Goal: Information Seeking & Learning: Learn about a topic

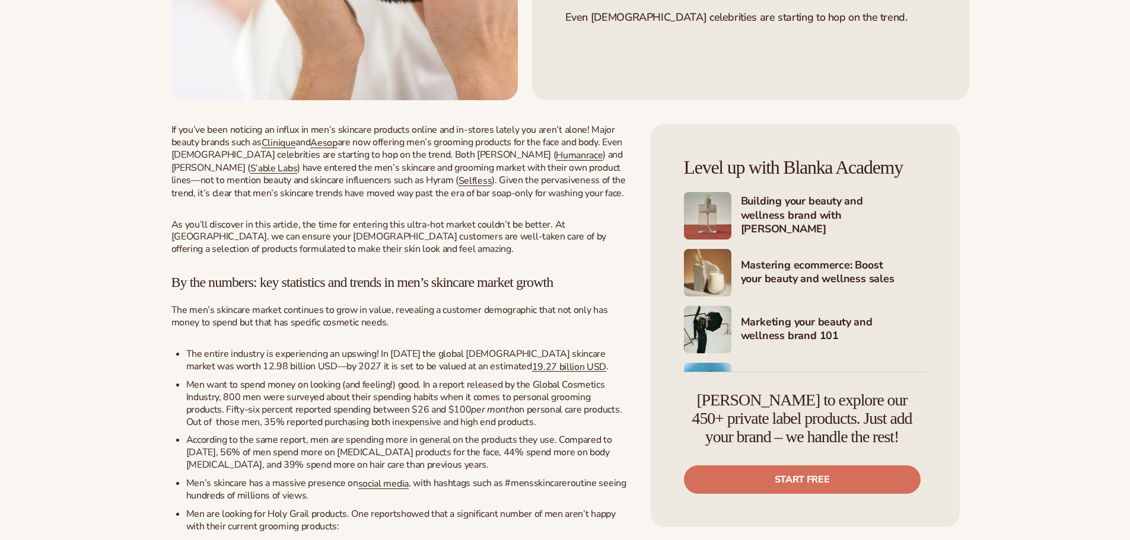
scroll to position [356, 0]
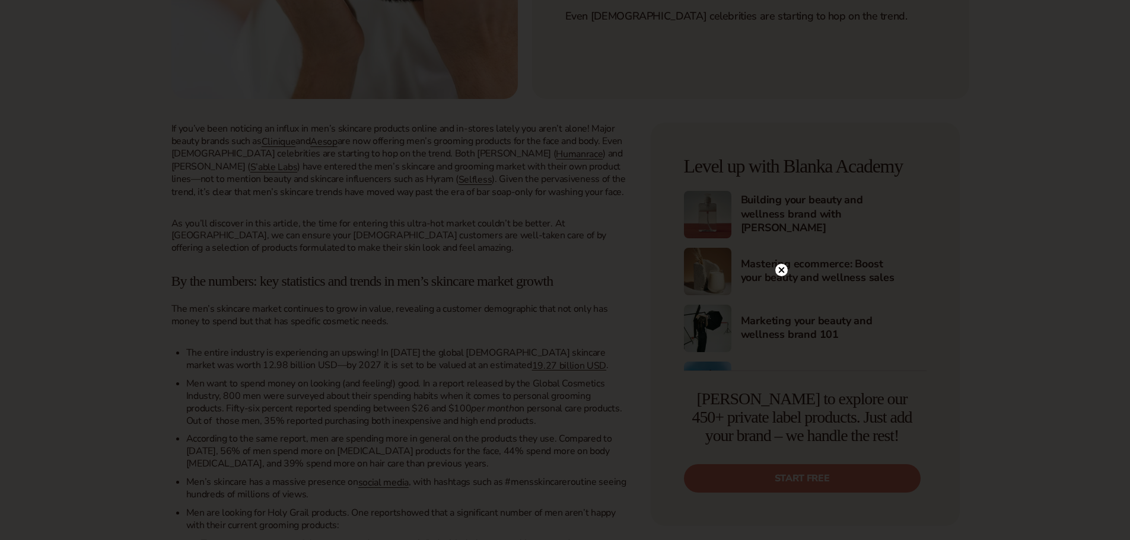
click at [786, 272] on circle at bounding box center [781, 270] width 12 height 12
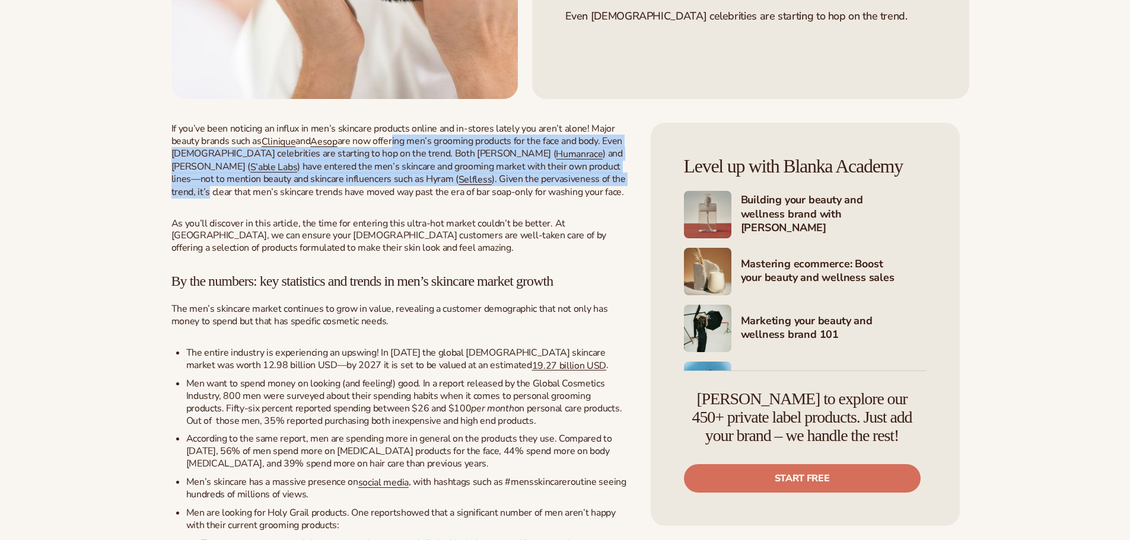
drag, startPoint x: 443, startPoint y: 181, endPoint x: 569, endPoint y: 221, distance: 131.9
click at [569, 199] on p "If you’ve been noticing an influx in men’s skincare products online and in-stor…" at bounding box center [399, 161] width 456 height 76
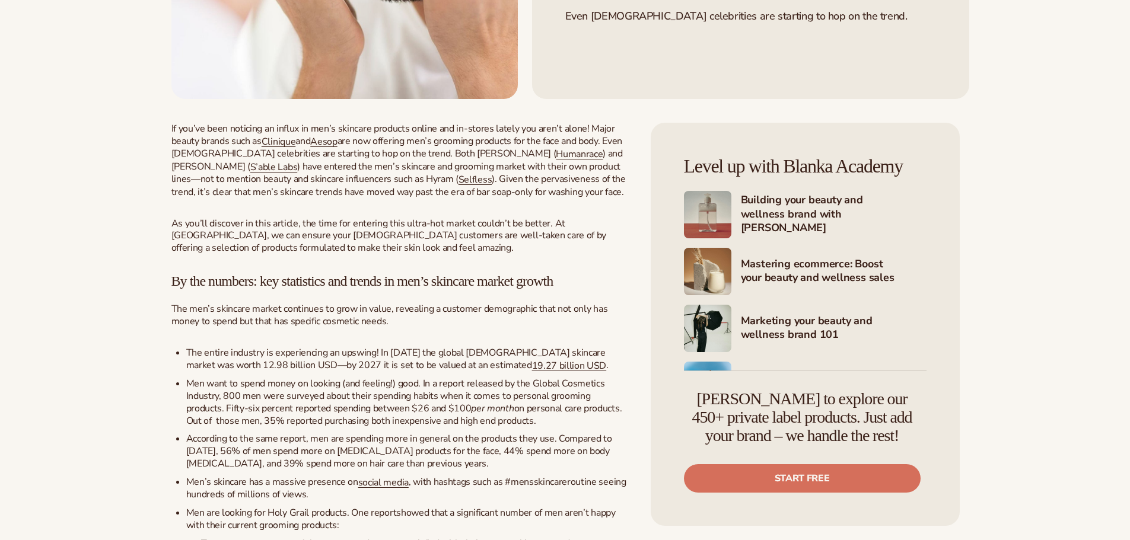
drag, startPoint x: 263, startPoint y: 236, endPoint x: 429, endPoint y: 239, distance: 166.7
click at [429, 199] on span "). Given the pervasiveness of the trend, it’s clear that men’s skincare trends …" at bounding box center [398, 186] width 454 height 26
drag, startPoint x: 334, startPoint y: 266, endPoint x: 388, endPoint y: 285, distance: 57.4
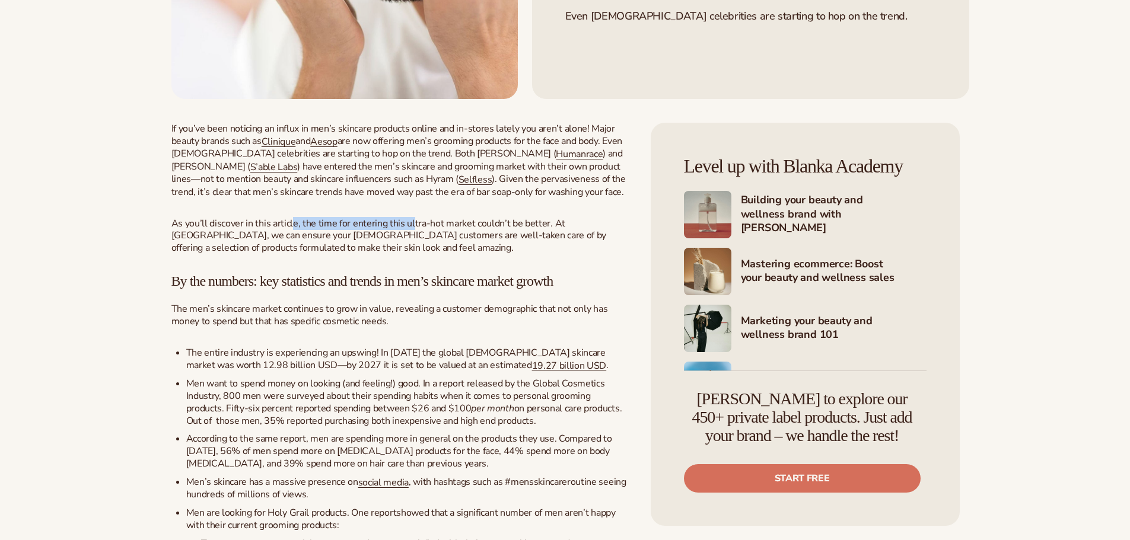
click at [410, 255] on span "As you’ll discover in this article, the time for entering this ultra-hot market…" at bounding box center [388, 236] width 435 height 38
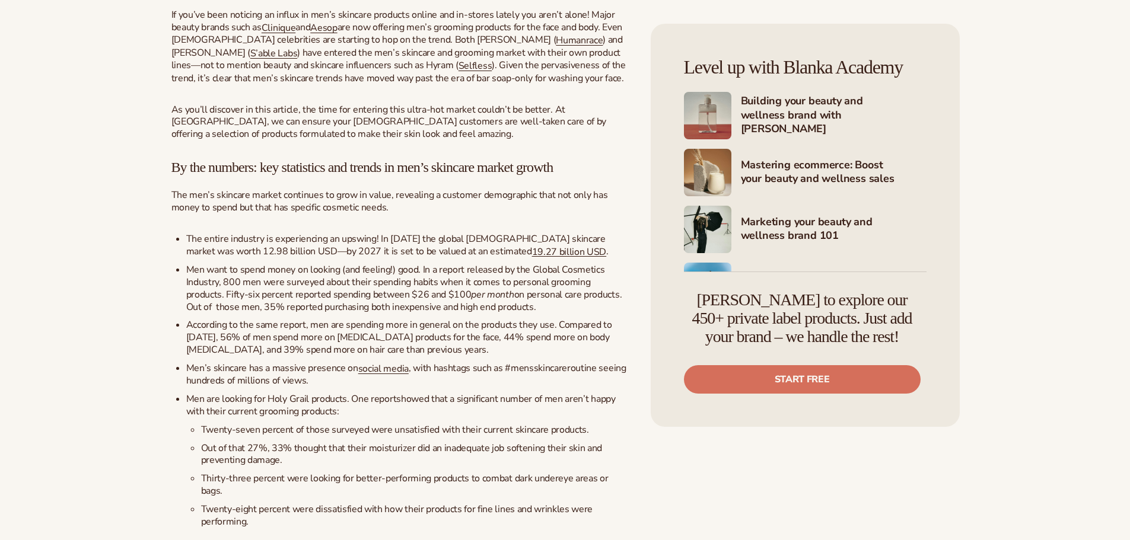
scroll to position [474, 0]
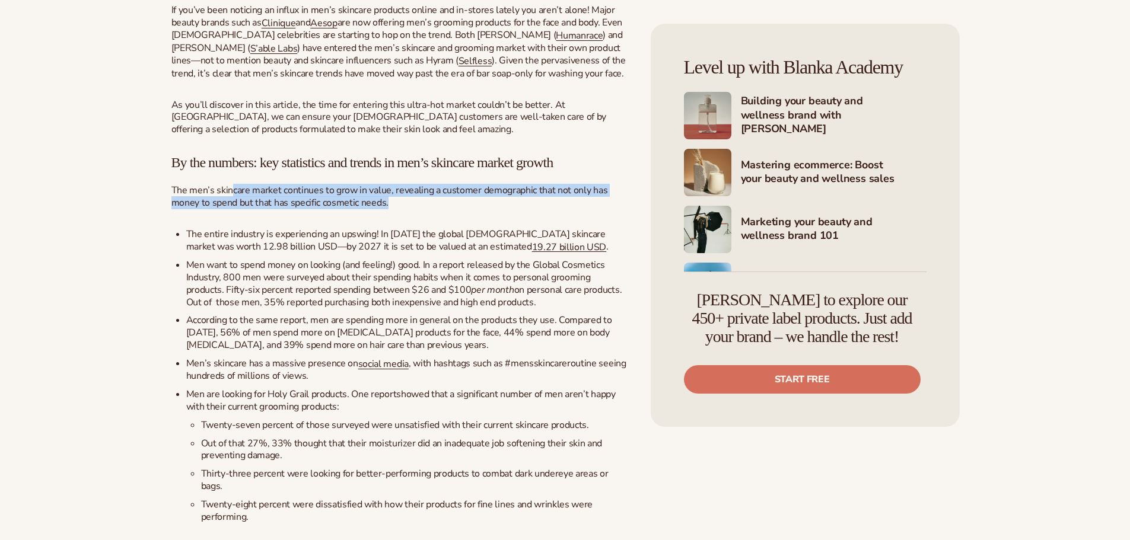
drag, startPoint x: 336, startPoint y: 234, endPoint x: 391, endPoint y: 240, distance: 56.1
click at [391, 209] on p "The men’s skincare market continues to grow in value, revealing a customer demo…" at bounding box center [399, 196] width 456 height 25
click at [407, 209] on p "The men’s skincare market continues to grow in value, revealing a customer demo…" at bounding box center [399, 196] width 456 height 25
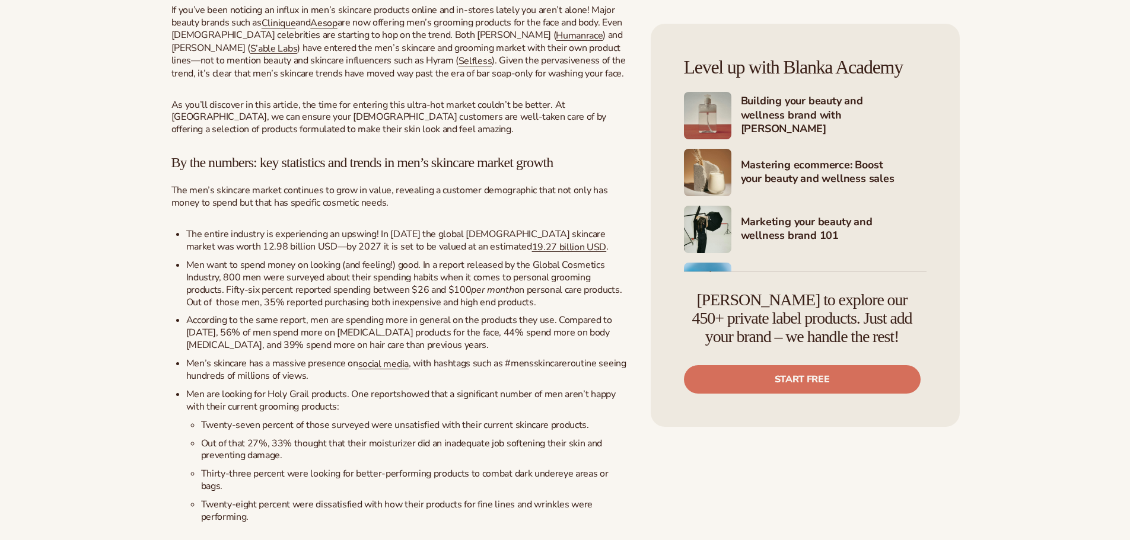
drag, startPoint x: 263, startPoint y: 239, endPoint x: 336, endPoint y: 249, distance: 73.6
click at [405, 209] on p "The men’s skincare market continues to grow in value, revealing a customer demo…" at bounding box center [399, 196] width 456 height 25
click at [336, 209] on span "The men’s skincare market continues to grow in value, revealing a customer demo…" at bounding box center [389, 197] width 436 height 26
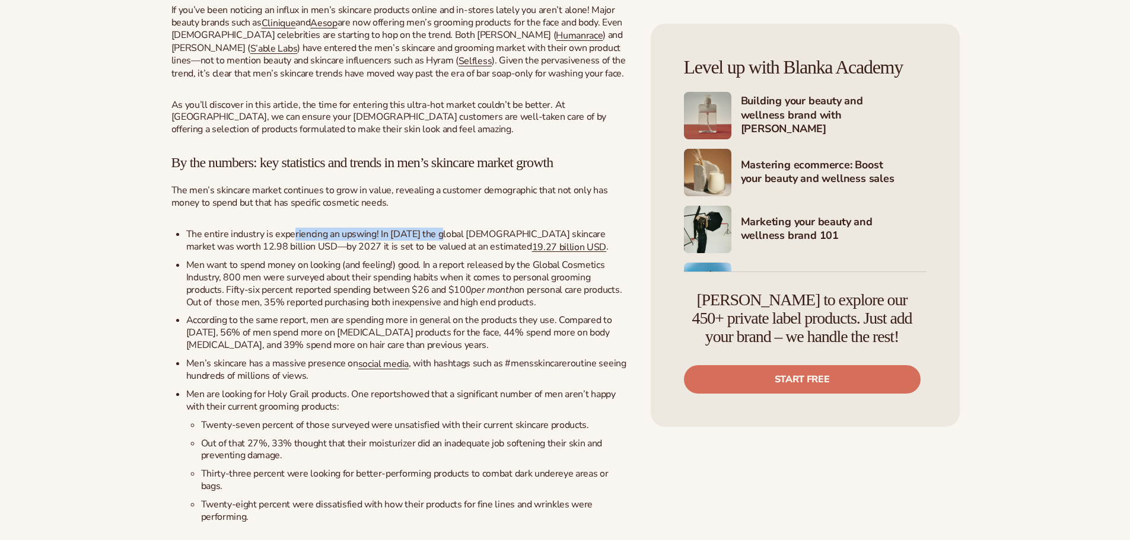
drag, startPoint x: 318, startPoint y: 276, endPoint x: 470, endPoint y: 276, distance: 152.4
click at [442, 253] on span "The entire industry is experiencing an upswing! In [DATE] the global [DEMOGRAPH…" at bounding box center [397, 241] width 422 height 26
click at [533, 253] on span "The entire industry is experiencing an upswing! In [DATE] the global [DEMOGRAPH…" at bounding box center [397, 241] width 422 height 26
drag, startPoint x: 246, startPoint y: 307, endPoint x: 280, endPoint y: 329, distance: 40.3
click at [326, 297] on span "Men want to spend money on looking (and feeling!) good. In a report released by…" at bounding box center [395, 278] width 419 height 38
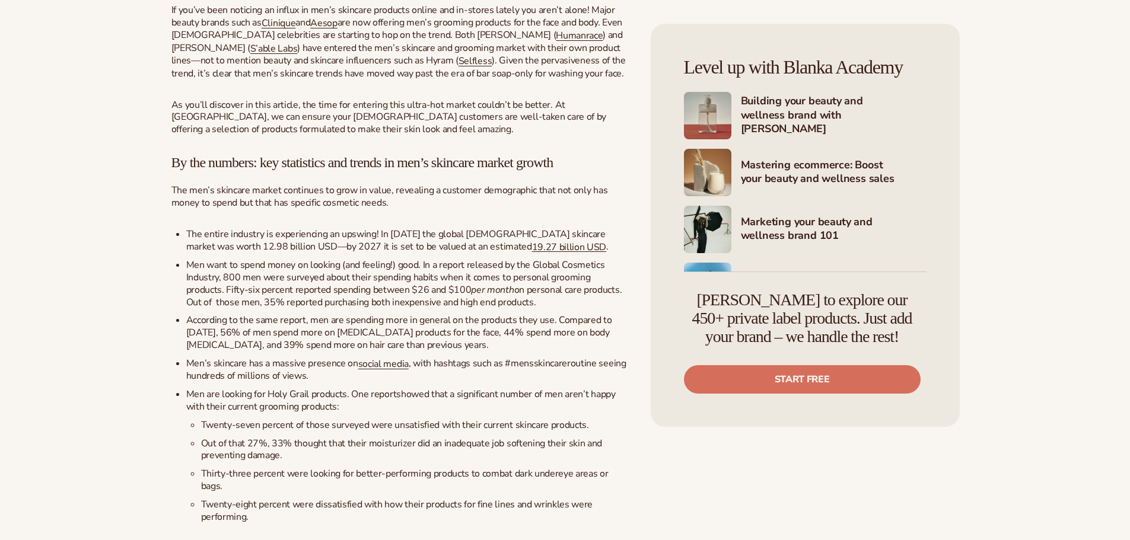
drag, startPoint x: 280, startPoint y: 329, endPoint x: 286, endPoint y: 326, distance: 6.9
click at [280, 297] on span "Men want to spend money on looking (and feeling!) good. In a report released by…" at bounding box center [395, 278] width 419 height 38
drag, startPoint x: 506, startPoint y: 307, endPoint x: 210, endPoint y: 310, distance: 295.9
click at [200, 297] on span "Men want to spend money on looking (and feeling!) good. In a report released by…" at bounding box center [395, 278] width 419 height 38
click at [288, 297] on span "Men want to spend money on looking (and feeling!) good. In a report released by…" at bounding box center [395, 278] width 419 height 38
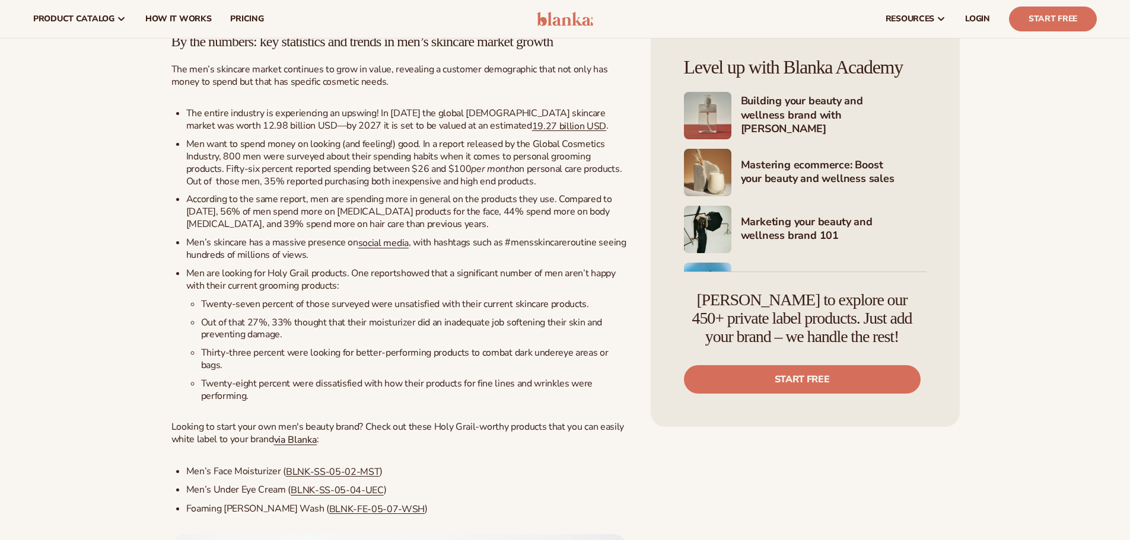
scroll to position [593, 0]
